Goal: Navigation & Orientation: Go to known website

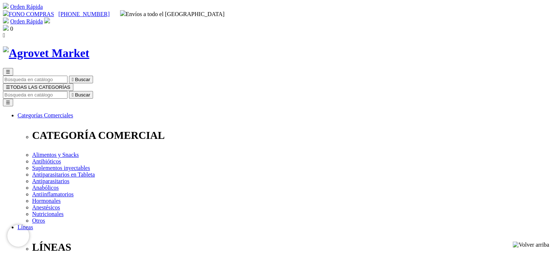
click at [89, 46] on img at bounding box center [46, 52] width 86 height 13
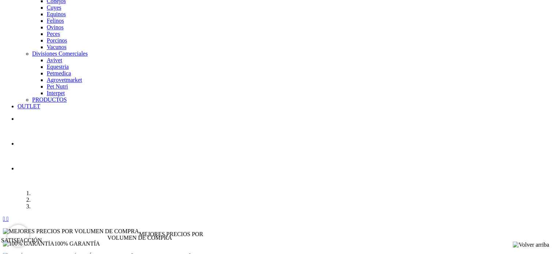
scroll to position [693, 0]
